Goal: Transaction & Acquisition: Subscribe to service/newsletter

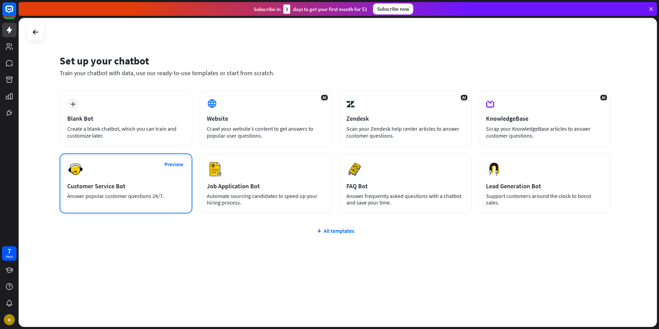
click at [152, 177] on div "Preview Customer Service Bot Answer popular customer questions 24/7." at bounding box center [126, 183] width 133 height 60
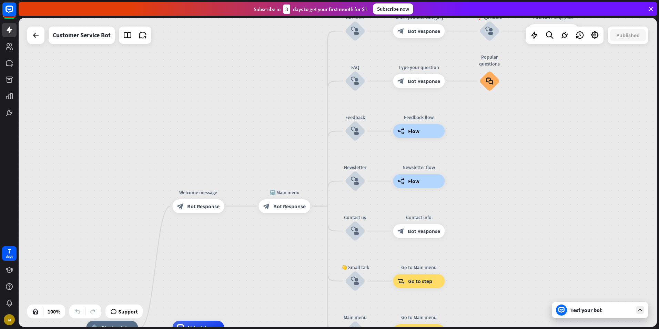
drag, startPoint x: 343, startPoint y: 153, endPoint x: 284, endPoint y: 273, distance: 134.2
click at [287, 301] on div "home_2 Start point Welcome message block_bot_response Bot Response 🔙 Main menu …" at bounding box center [338, 172] width 638 height 309
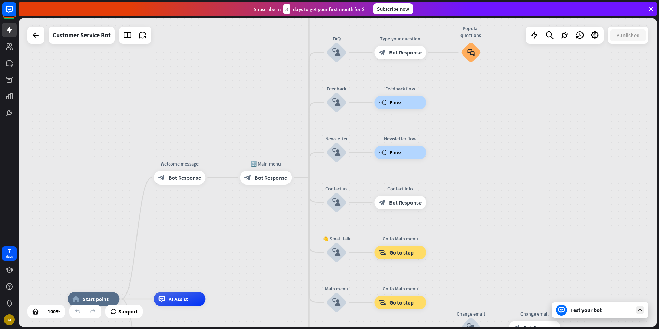
drag, startPoint x: 288, startPoint y: 161, endPoint x: 274, endPoint y: 131, distance: 33.4
click at [274, 131] on div "home_2 Start point Welcome message block_bot_response Bot Response 🔙 Main menu …" at bounding box center [338, 172] width 638 height 309
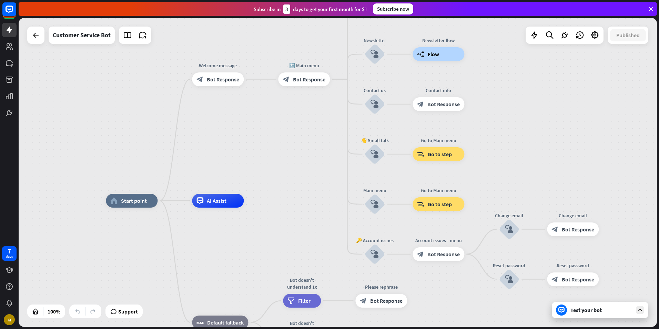
drag, startPoint x: 240, startPoint y: 239, endPoint x: 287, endPoint y: 114, distance: 134.0
click at [291, 109] on div "home_2 Start point Welcome message block_bot_response Bot Response 🔙 Main menu …" at bounding box center [338, 172] width 638 height 309
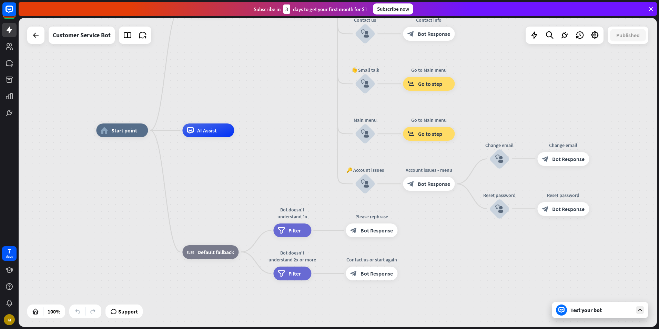
drag, startPoint x: 282, startPoint y: 183, endPoint x: 254, endPoint y: 153, distance: 41.0
click at [254, 153] on div "home_2 Start point Welcome message block_bot_response Bot Response 🔙 Main menu …" at bounding box center [415, 284] width 638 height 309
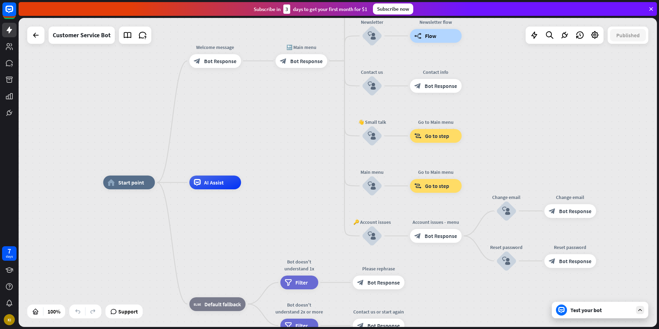
drag, startPoint x: 287, startPoint y: 63, endPoint x: 295, endPoint y: 104, distance: 41.8
click at [294, 109] on div "home_2 Start point Welcome message block_bot_response Bot Response 🔙 Main menu …" at bounding box center [338, 172] width 638 height 309
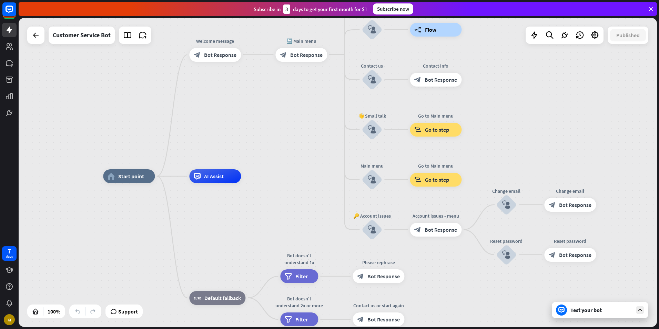
click at [630, 315] on div "Test your bot" at bounding box center [600, 309] width 96 height 17
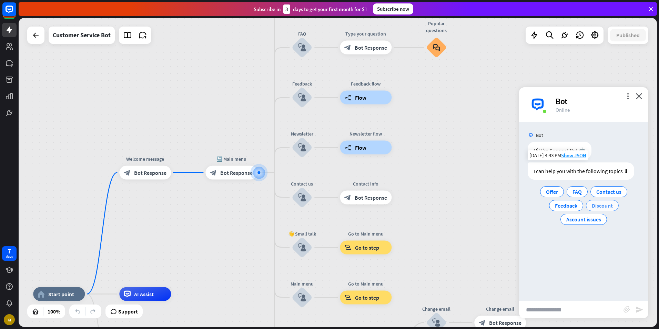
click at [604, 207] on span "Discount" at bounding box center [602, 205] width 21 height 7
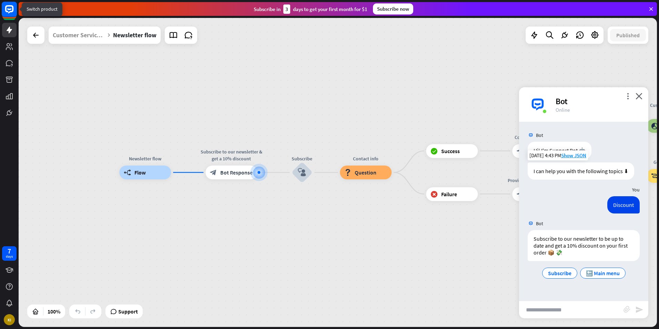
click at [12, 14] on rect at bounding box center [9, 9] width 15 height 15
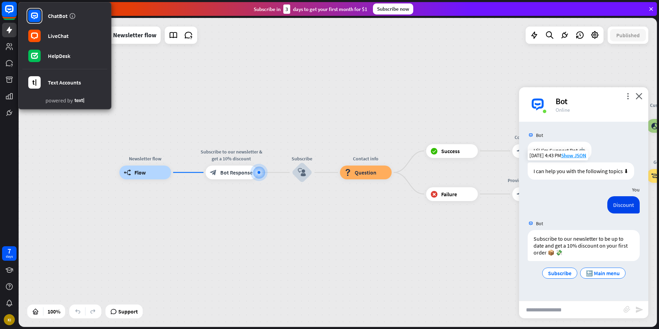
click at [12, 14] on rect at bounding box center [9, 9] width 15 height 15
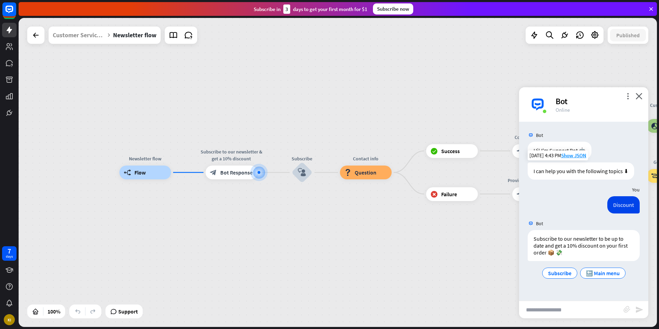
click at [650, 9] on icon at bounding box center [651, 9] width 6 height 6
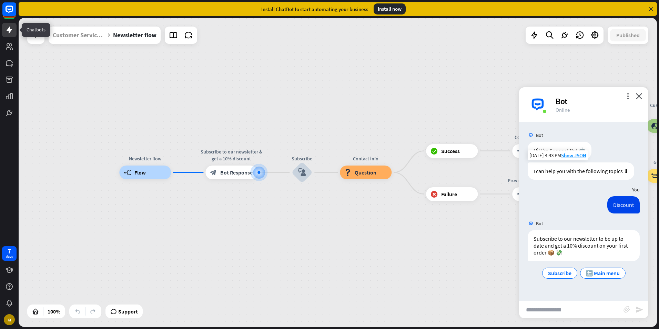
click at [4, 31] on link at bounding box center [9, 30] width 14 height 14
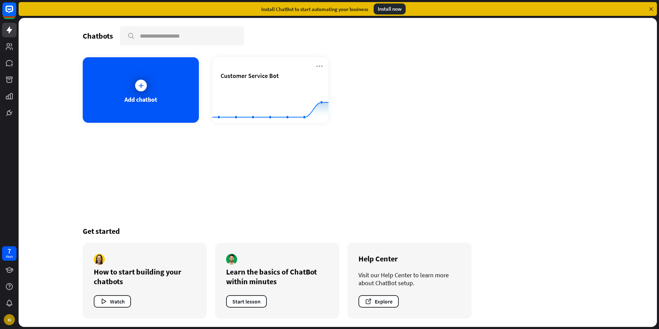
click at [652, 8] on icon at bounding box center [651, 9] width 6 height 6
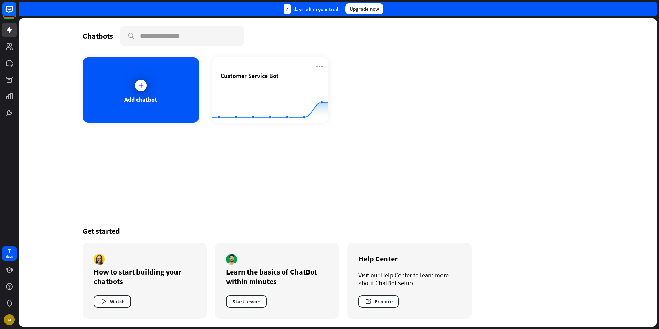
click at [370, 9] on div "Upgrade now" at bounding box center [364, 8] width 38 height 11
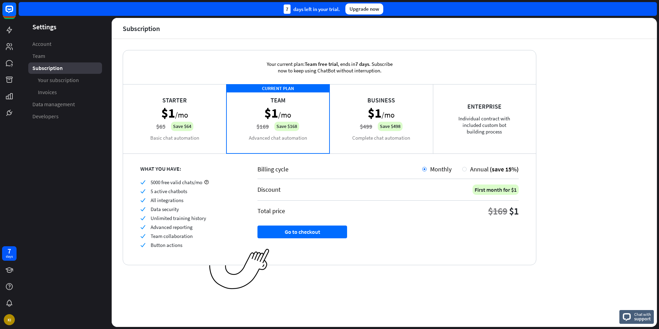
click at [172, 125] on div "Starter $1 /mo $65 Save $64 Basic chat automation" at bounding box center [174, 118] width 103 height 69
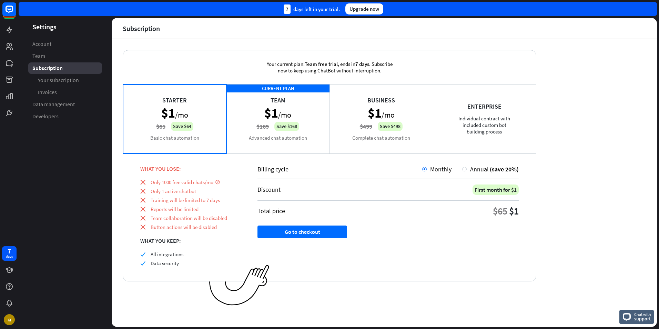
click at [269, 118] on div "CURRENT PLAN Team $1 /mo $169 Save $168 Advanced chat automation" at bounding box center [277, 118] width 103 height 69
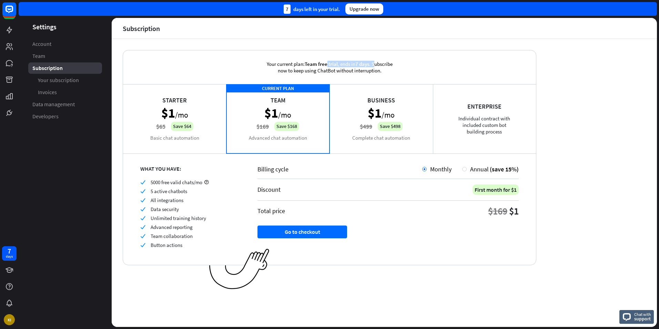
drag, startPoint x: 327, startPoint y: 66, endPoint x: 375, endPoint y: 62, distance: 48.1
click at [375, 62] on div "Your current plan: Team free trial , ends [DATE] . Subscribe now to keep using …" at bounding box center [329, 67] width 148 height 34
drag, startPoint x: 375, startPoint y: 62, endPoint x: 354, endPoint y: 72, distance: 23.4
click at [354, 72] on div "Your current plan: Team free trial , ends [DATE] . Subscribe now to keep using …" at bounding box center [329, 67] width 148 height 34
click at [355, 124] on div "Business $1 /mo $499 Save $498 Complete chat automation" at bounding box center [380, 118] width 103 height 69
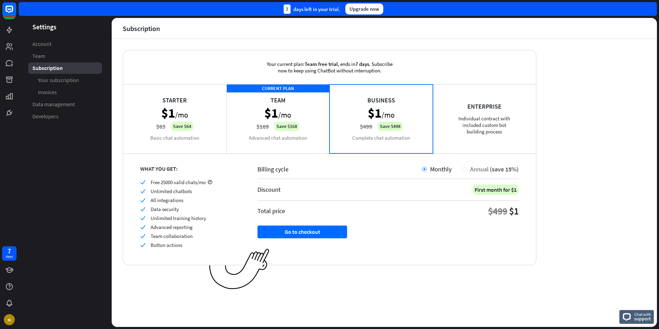
click at [468, 170] on div "Annual (save 15%)" at bounding box center [492, 169] width 52 height 8
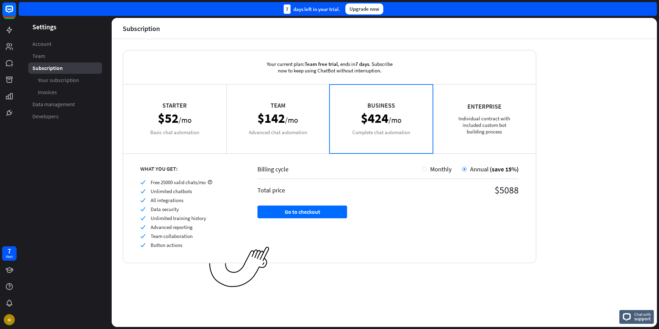
click at [277, 123] on div "Team $142 /mo Advanced chat automation" at bounding box center [277, 118] width 103 height 69
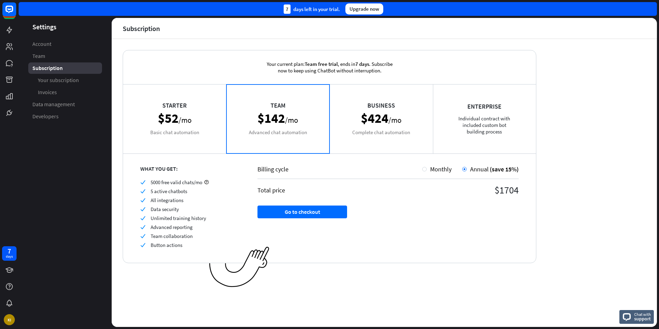
click at [190, 117] on div "Starter $52 /mo Basic chat automation" at bounding box center [174, 118] width 103 height 69
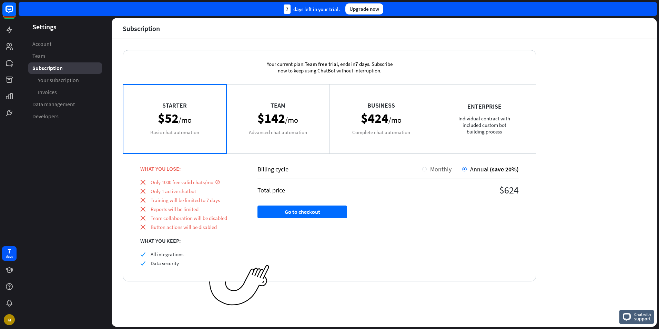
click at [427, 172] on div "Monthly" at bounding box center [439, 169] width 25 height 8
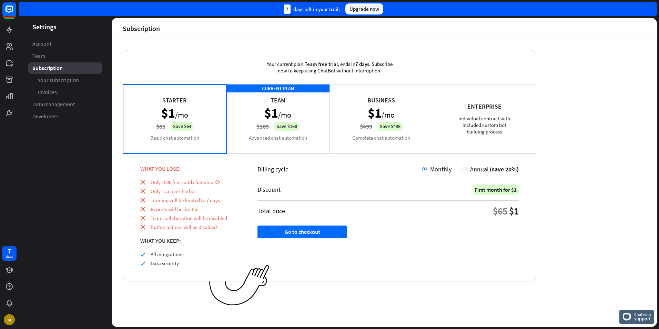
click at [222, 103] on div "Starter $1 /mo $65 Save $64 Basic chat automation" at bounding box center [174, 118] width 103 height 69
click at [259, 115] on div "CURRENT PLAN Team $1 /mo $169 Save $168 Advanced chat automation" at bounding box center [277, 118] width 103 height 69
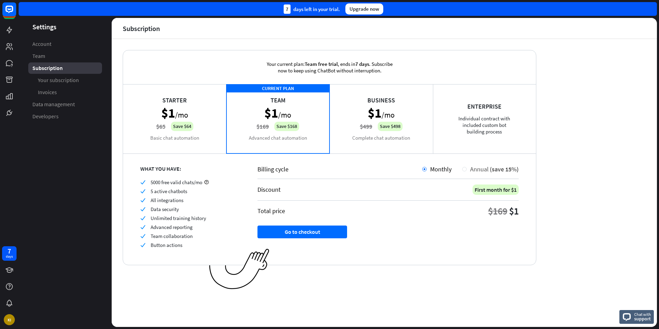
click at [470, 172] on span "Annual" at bounding box center [479, 169] width 19 height 8
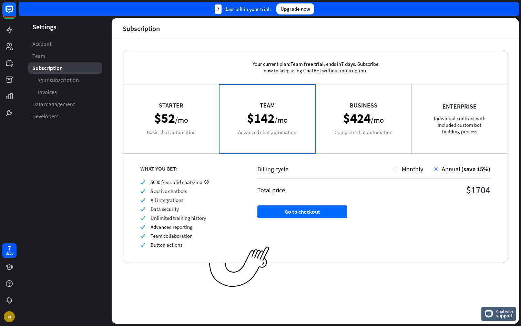
click at [193, 118] on div "Starter $52 /mo Basic chat automation" at bounding box center [171, 118] width 96 height 69
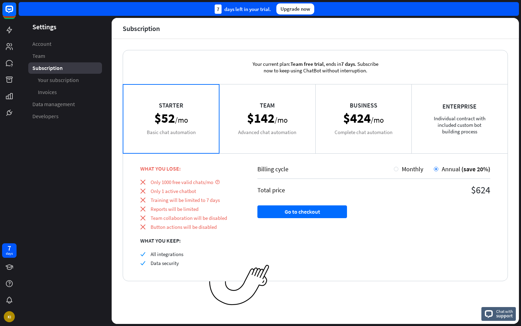
click at [277, 130] on div "Team $142 /mo Advanced chat automation" at bounding box center [267, 118] width 96 height 69
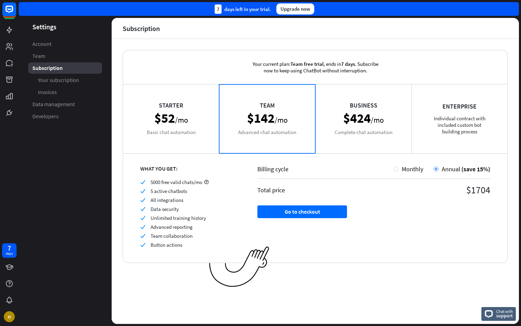
click at [341, 126] on div "Business $424 /mo Complete chat automation" at bounding box center [363, 118] width 96 height 69
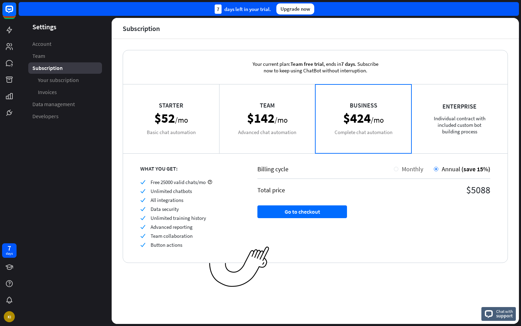
click at [402, 170] on span "Monthly" at bounding box center [412, 169] width 21 height 8
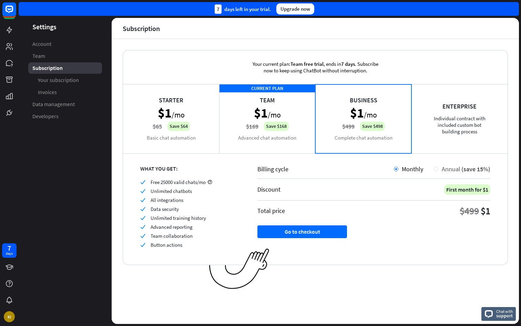
click at [440, 168] on div "Annual (save 15%)" at bounding box center [464, 169] width 52 height 8
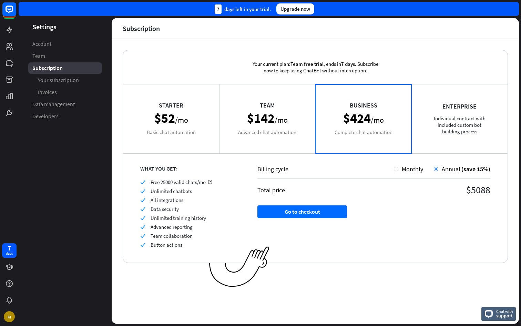
click at [268, 121] on div "Team $142 /mo Advanced chat automation" at bounding box center [267, 118] width 96 height 69
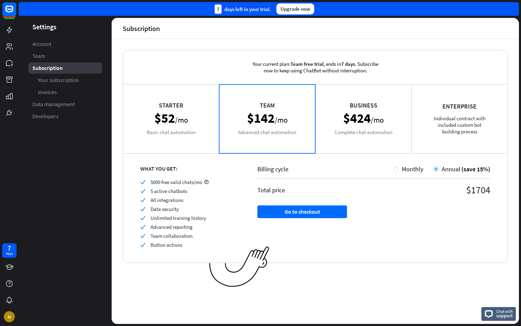
click at [197, 113] on div "Starter $52 /mo Basic chat automation" at bounding box center [171, 118] width 96 height 69
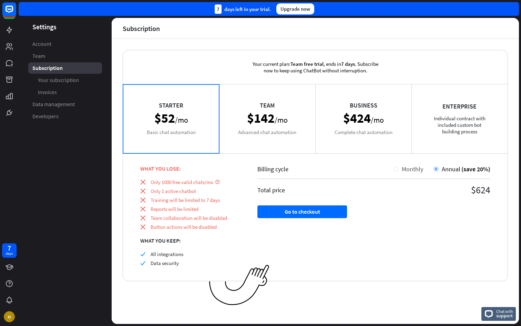
click at [398, 170] on div at bounding box center [396, 169] width 4 height 4
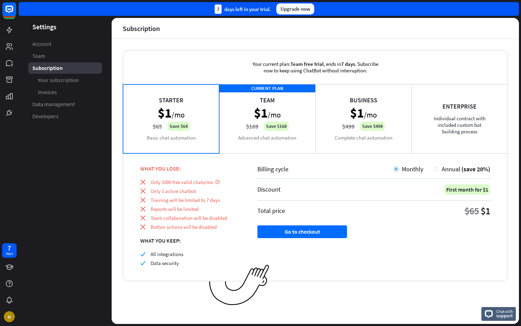
click at [267, 127] on div "CURRENT PLAN Team $1 /mo $169 Save $168 Advanced chat automation" at bounding box center [267, 118] width 96 height 69
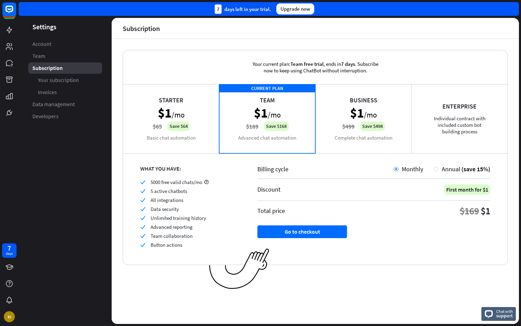
click at [341, 121] on div "Business $1 /mo $499 Save $498 Complete chat automation" at bounding box center [363, 118] width 96 height 69
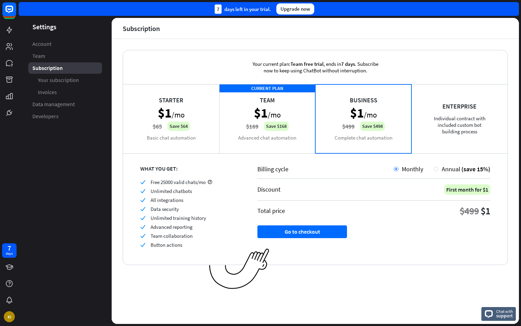
click at [430, 122] on div "Enterprise Individual contract with included custom bot building process" at bounding box center [459, 118] width 96 height 69
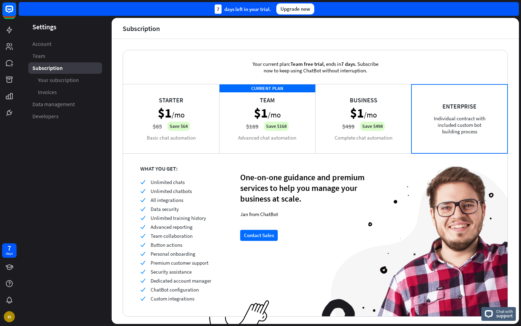
click at [327, 113] on div "Business $1 /mo $499 Save $498 Complete chat automation" at bounding box center [363, 118] width 96 height 69
